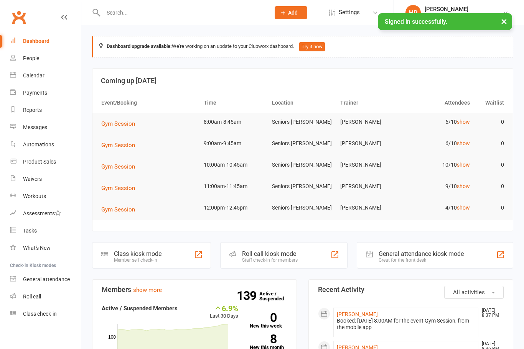
click at [458, 126] on td "6/10 show" at bounding box center [439, 122] width 68 height 18
click at [457, 130] on td "6/10 show" at bounding box center [439, 122] width 68 height 18
click at [466, 122] on link "show" at bounding box center [463, 122] width 13 height 6
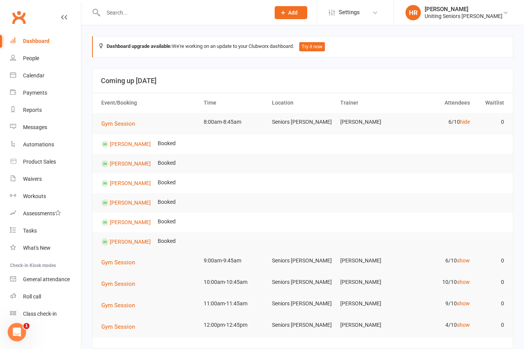
click at [468, 130] on td "6/10 hide" at bounding box center [439, 122] width 68 height 18
click at [464, 120] on link "hide" at bounding box center [465, 122] width 10 height 6
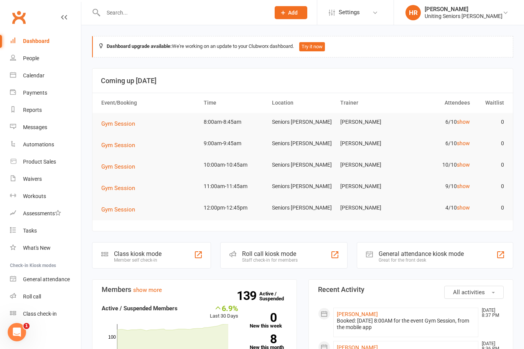
click at [465, 150] on td "6/10 show" at bounding box center [439, 144] width 68 height 18
click at [464, 143] on link "show" at bounding box center [463, 143] width 13 height 6
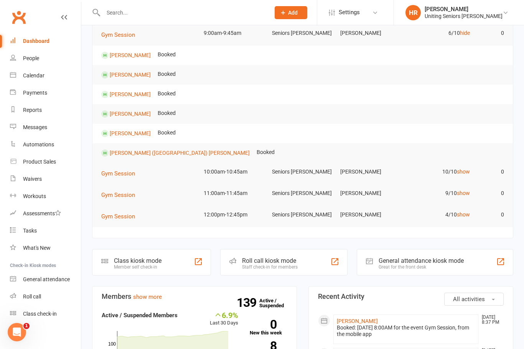
scroll to position [114, 0]
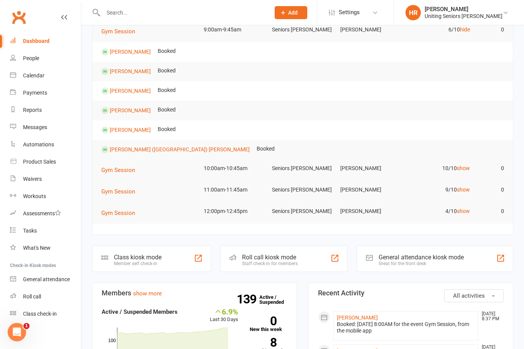
click at [285, 251] on div "Roll call kiosk mode Staff check-in for members" at bounding box center [283, 259] width 127 height 26
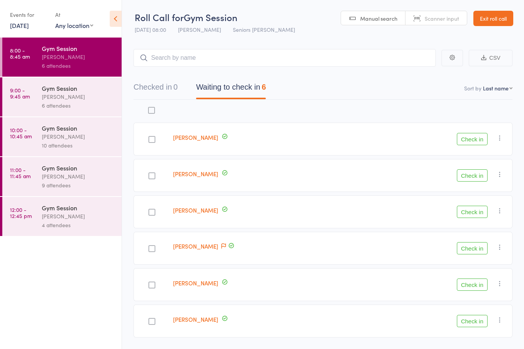
click at [473, 288] on button "Check in" at bounding box center [472, 285] width 31 height 12
click at [154, 283] on div at bounding box center [151, 285] width 7 height 7
click at [150, 283] on input "checkbox" at bounding box center [150, 283] width 0 height 0
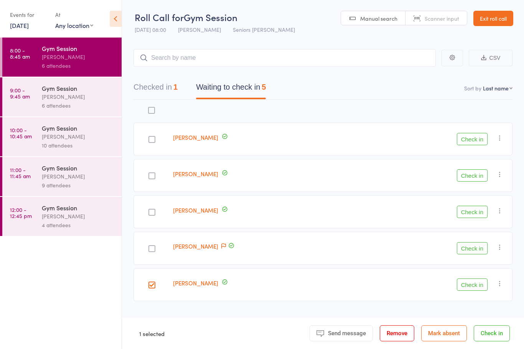
click at [472, 285] on button "Check in" at bounding box center [472, 285] width 31 height 12
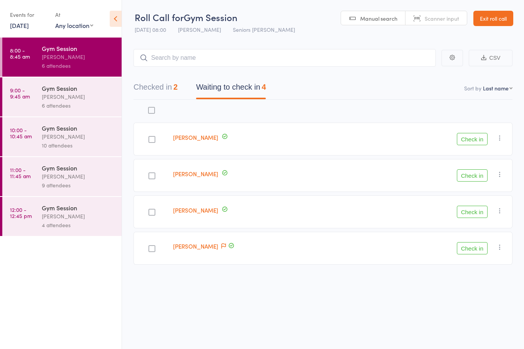
click at [154, 216] on div at bounding box center [151, 212] width 7 height 7
click at [150, 210] on input "checkbox" at bounding box center [150, 210] width 0 height 0
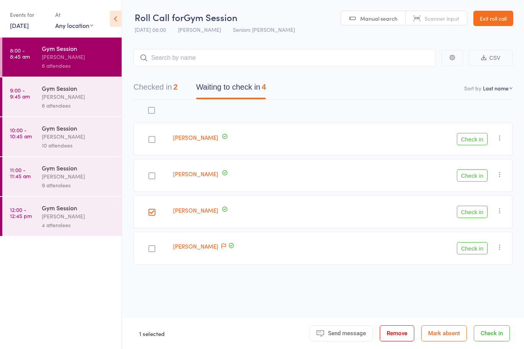
click at [474, 211] on button "Check in" at bounding box center [472, 212] width 31 height 12
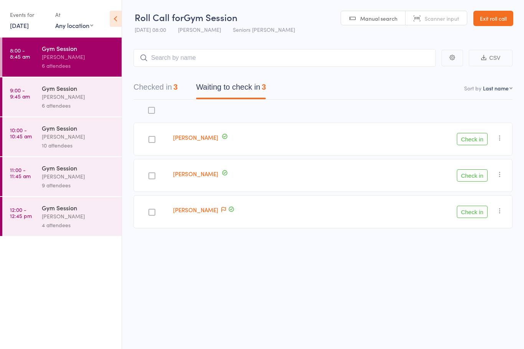
click at [152, 178] on div at bounding box center [151, 176] width 7 height 7
click at [150, 174] on input "checkbox" at bounding box center [150, 174] width 0 height 0
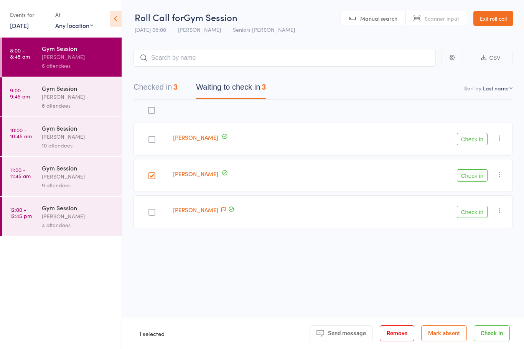
click at [479, 178] on button "Check in" at bounding box center [472, 176] width 31 height 12
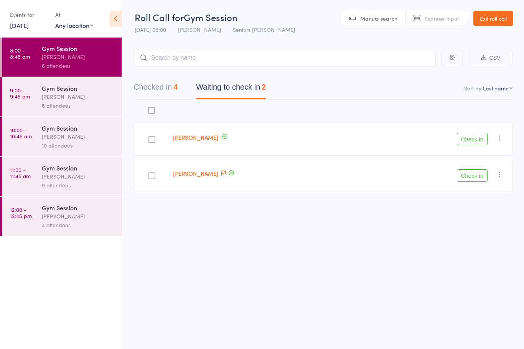
scroll to position [5, 0]
click at [473, 174] on button "Check in" at bounding box center [472, 175] width 31 height 12
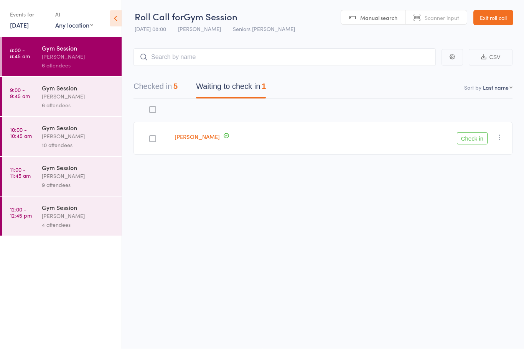
click at [156, 136] on div at bounding box center [152, 139] width 7 height 7
click at [151, 137] on input "checkbox" at bounding box center [151, 137] width 0 height 0
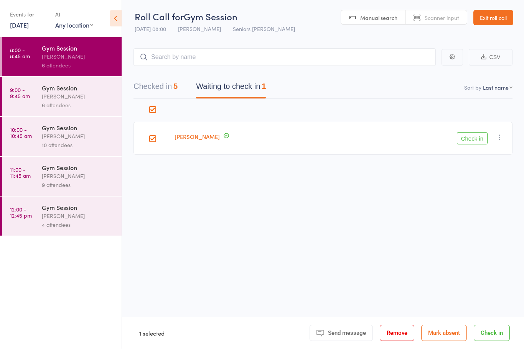
click at [484, 133] on button "Check in" at bounding box center [472, 139] width 31 height 12
